Goal: Information Seeking & Learning: Learn about a topic

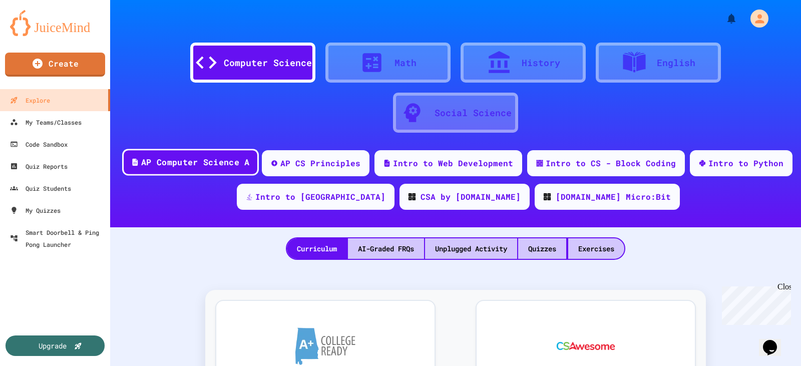
click at [203, 167] on div "AP Computer Science A" at bounding box center [195, 162] width 108 height 13
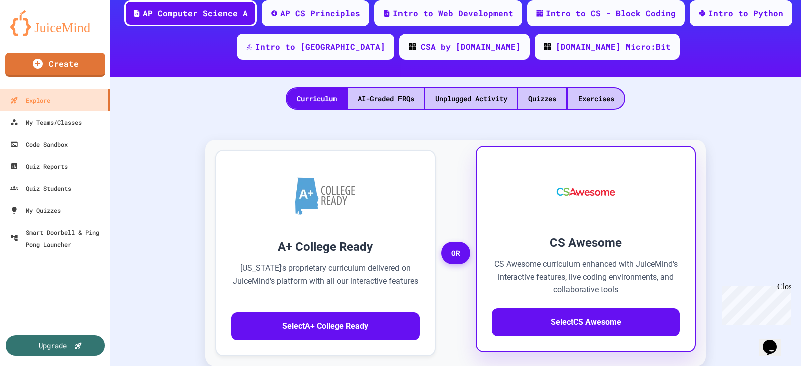
scroll to position [250, 0]
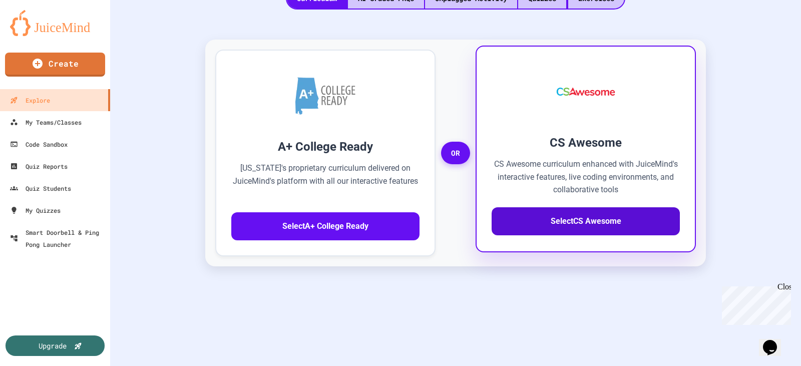
click at [575, 233] on button "Select CS Awesome" at bounding box center [585, 221] width 188 height 28
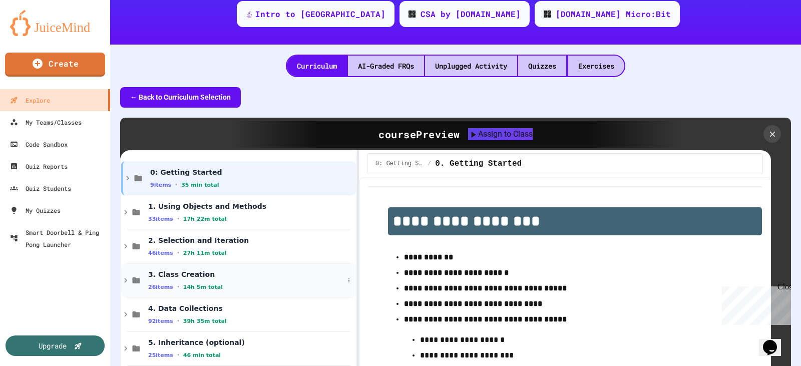
scroll to position [162, 0]
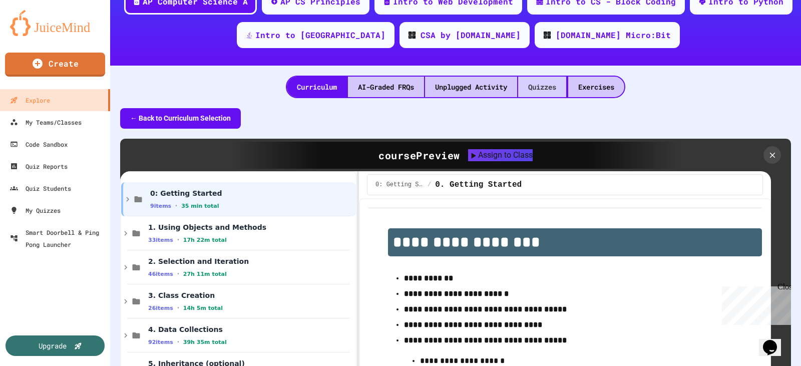
click at [535, 87] on div "Quizzes" at bounding box center [542, 87] width 48 height 21
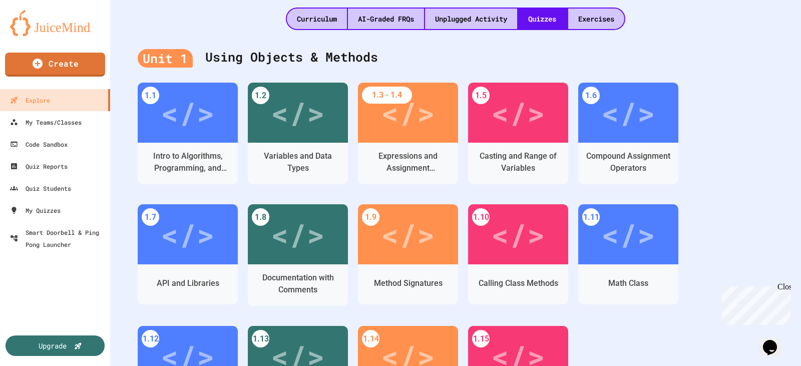
scroll to position [212, 0]
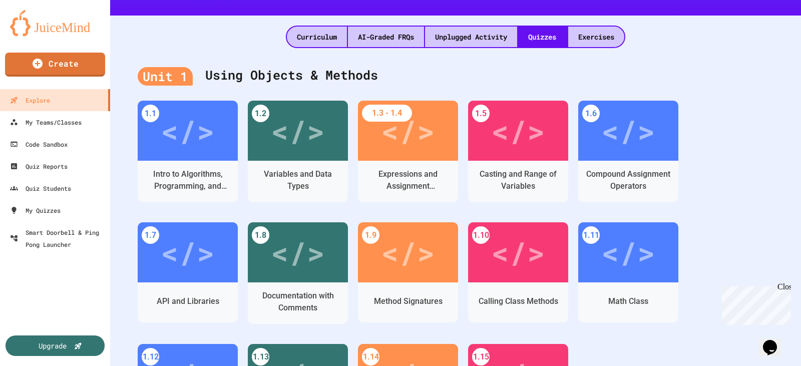
click at [740, 96] on div "Unit 1 Using Objects & Methods 1.1 </> Intro to Algorithms, Programming, and Co…" at bounding box center [455, 263] width 691 height 430
